Goal: Communication & Community: Participate in discussion

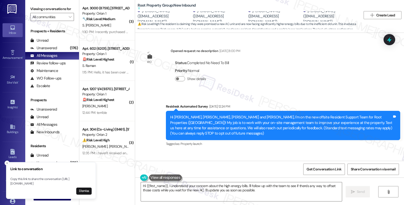
scroll to position [41, 0]
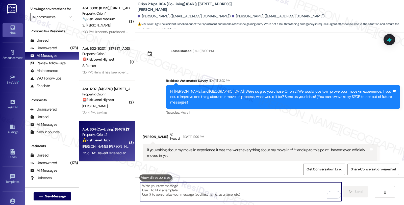
scroll to position [1396, 0]
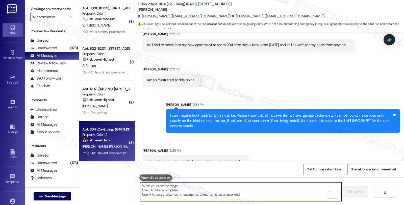
click at [209, 195] on textarea "To enrich screen reader interactions, please activate Accessibility in Grammarl…" at bounding box center [240, 191] width 201 height 19
click at [209, 198] on textarea "To enrich screen reader interactions, please activate Accessibility in Grammarl…" at bounding box center [240, 191] width 201 height 19
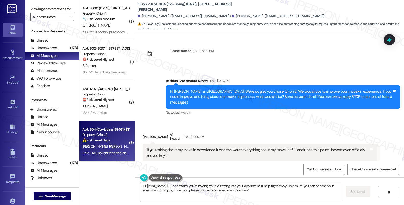
scroll to position [1396, 0]
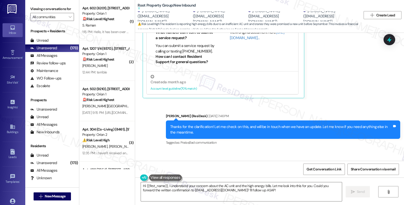
scroll to position [2250, 0]
